Goal: Task Accomplishment & Management: Manage account settings

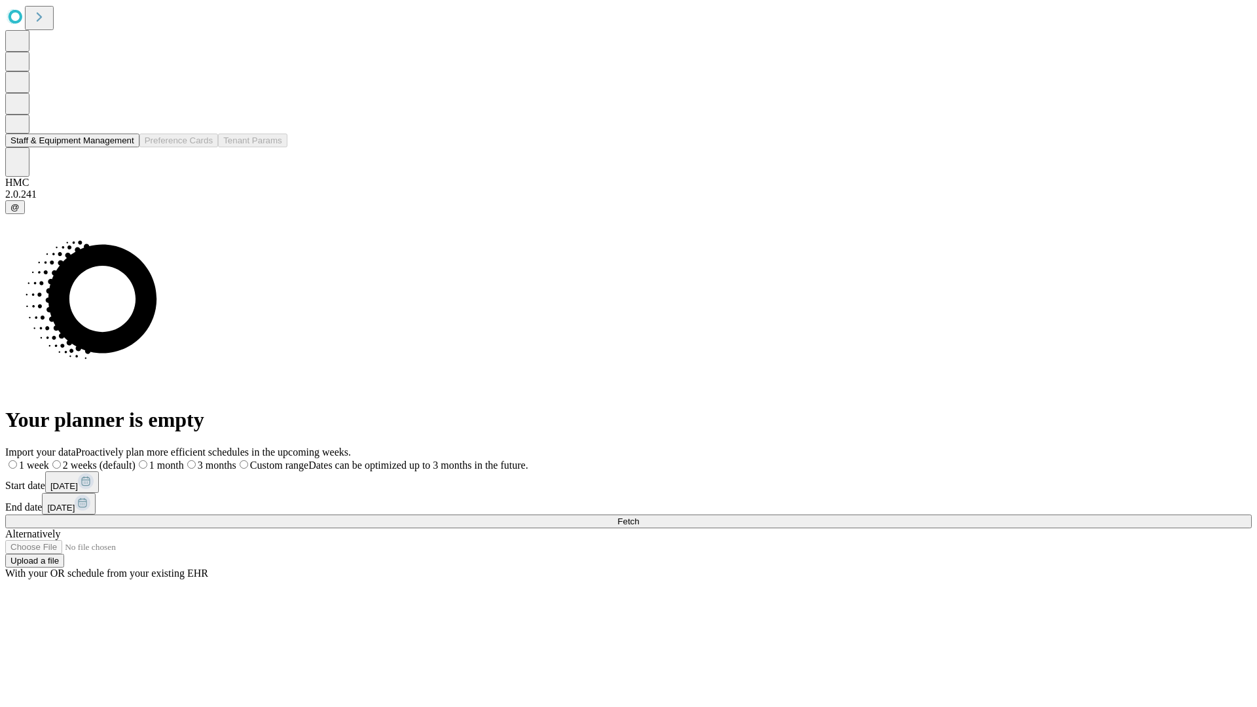
click at [122, 147] on button "Staff & Equipment Management" at bounding box center [72, 141] width 134 height 14
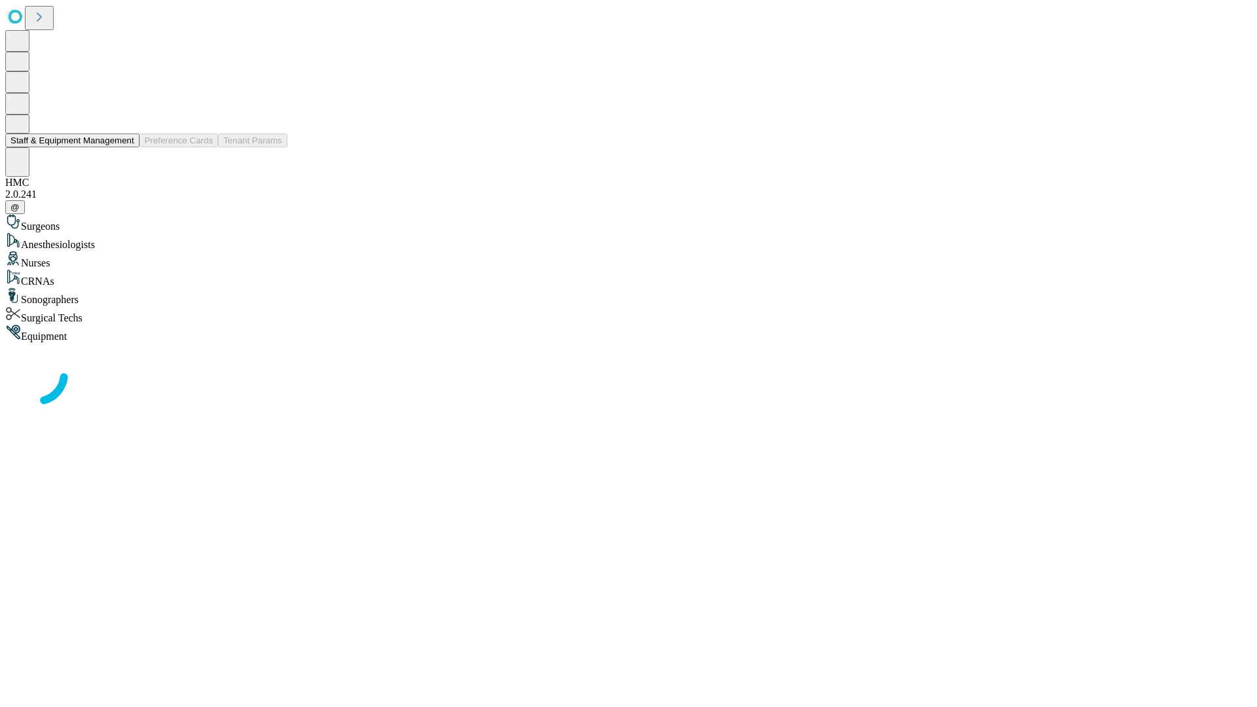
click at [125, 147] on button "Staff & Equipment Management" at bounding box center [72, 141] width 134 height 14
